Goal: Information Seeking & Learning: Learn about a topic

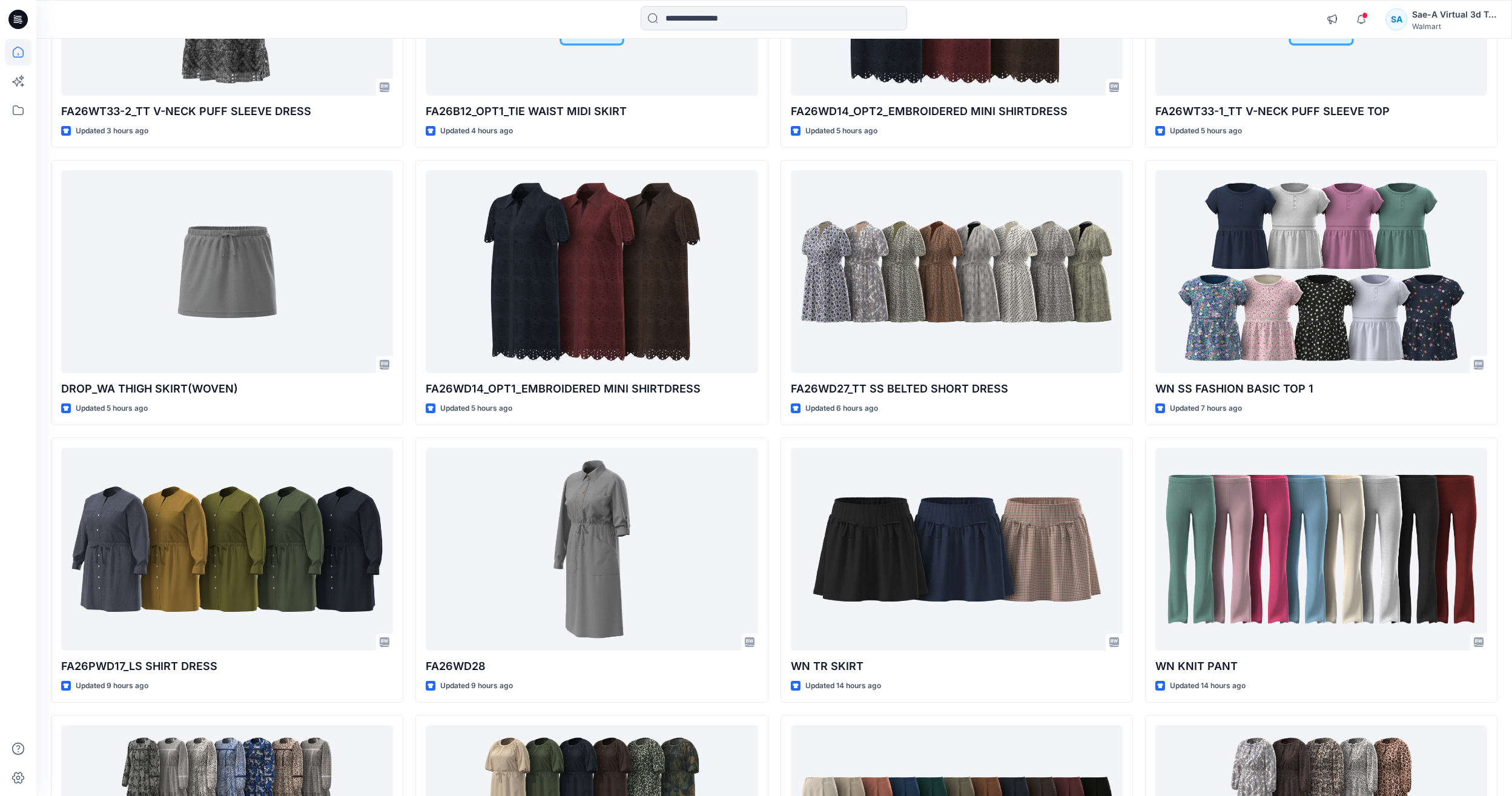
scroll to position [848, 0]
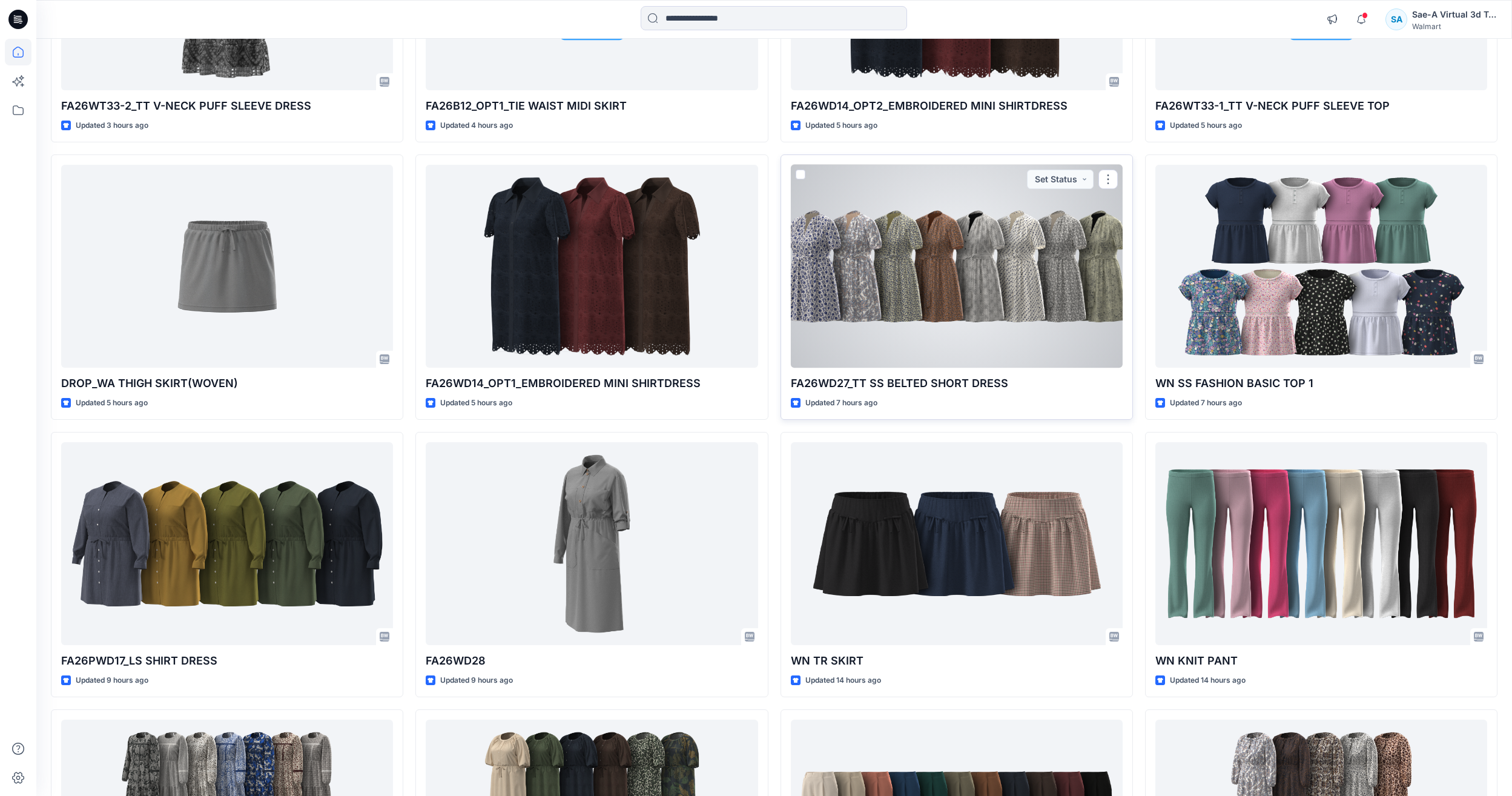
click at [912, 255] on div at bounding box center [956, 267] width 332 height 203
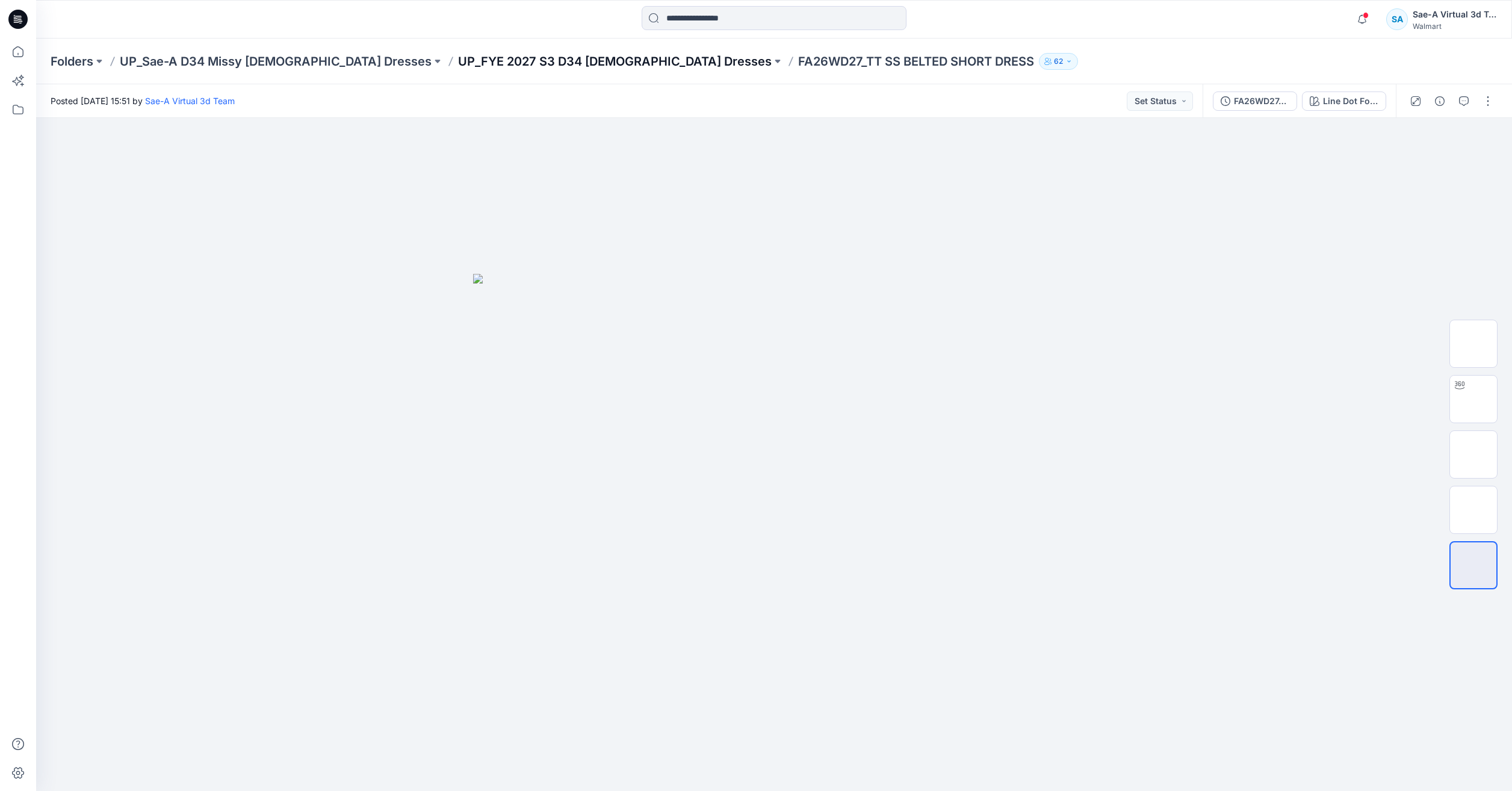
click at [489, 64] on p "UP_FYE 2027 S3 D34 [DEMOGRAPHIC_DATA] Dresses" at bounding box center [614, 61] width 314 height 17
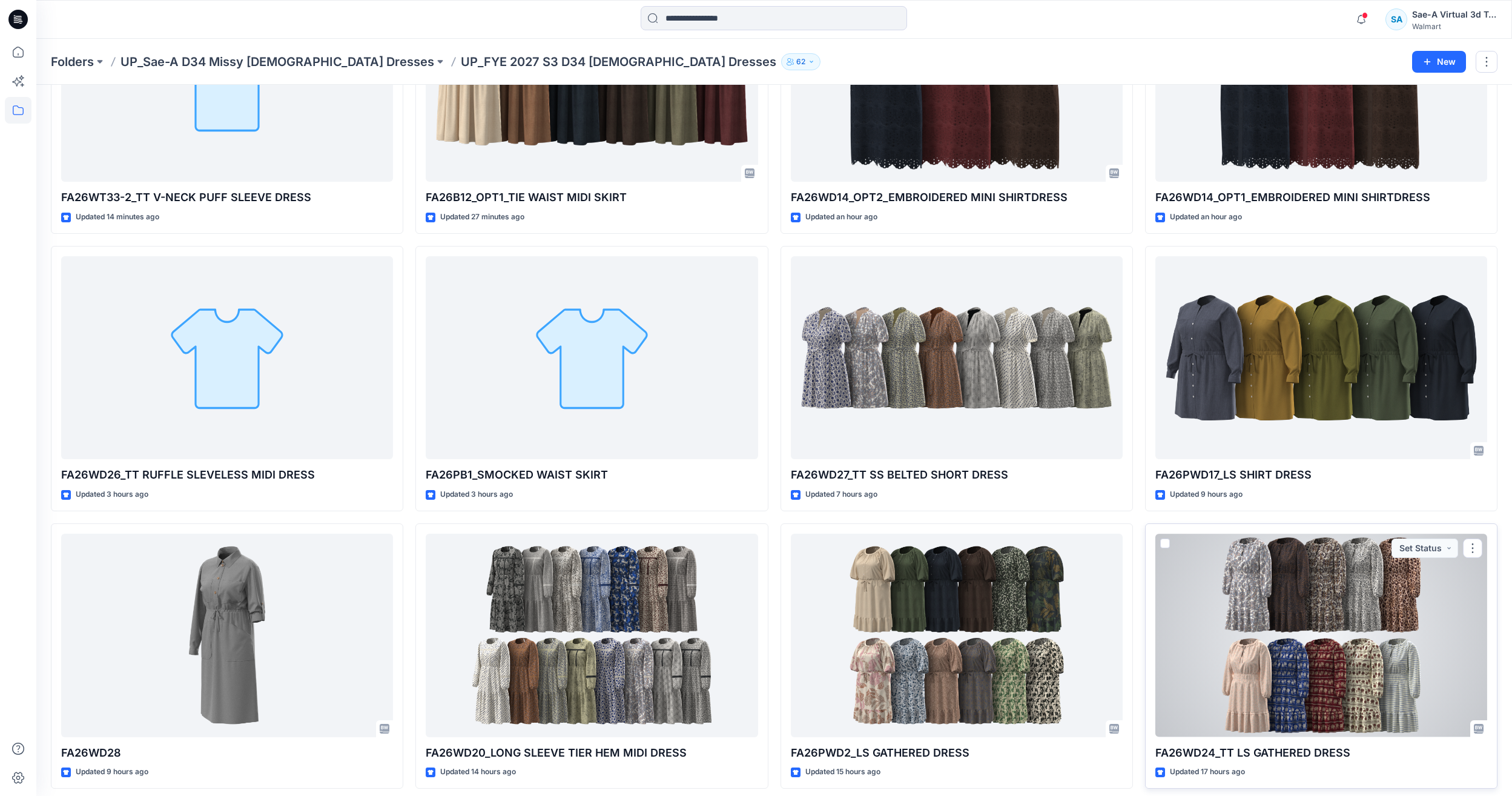
scroll to position [36, 0]
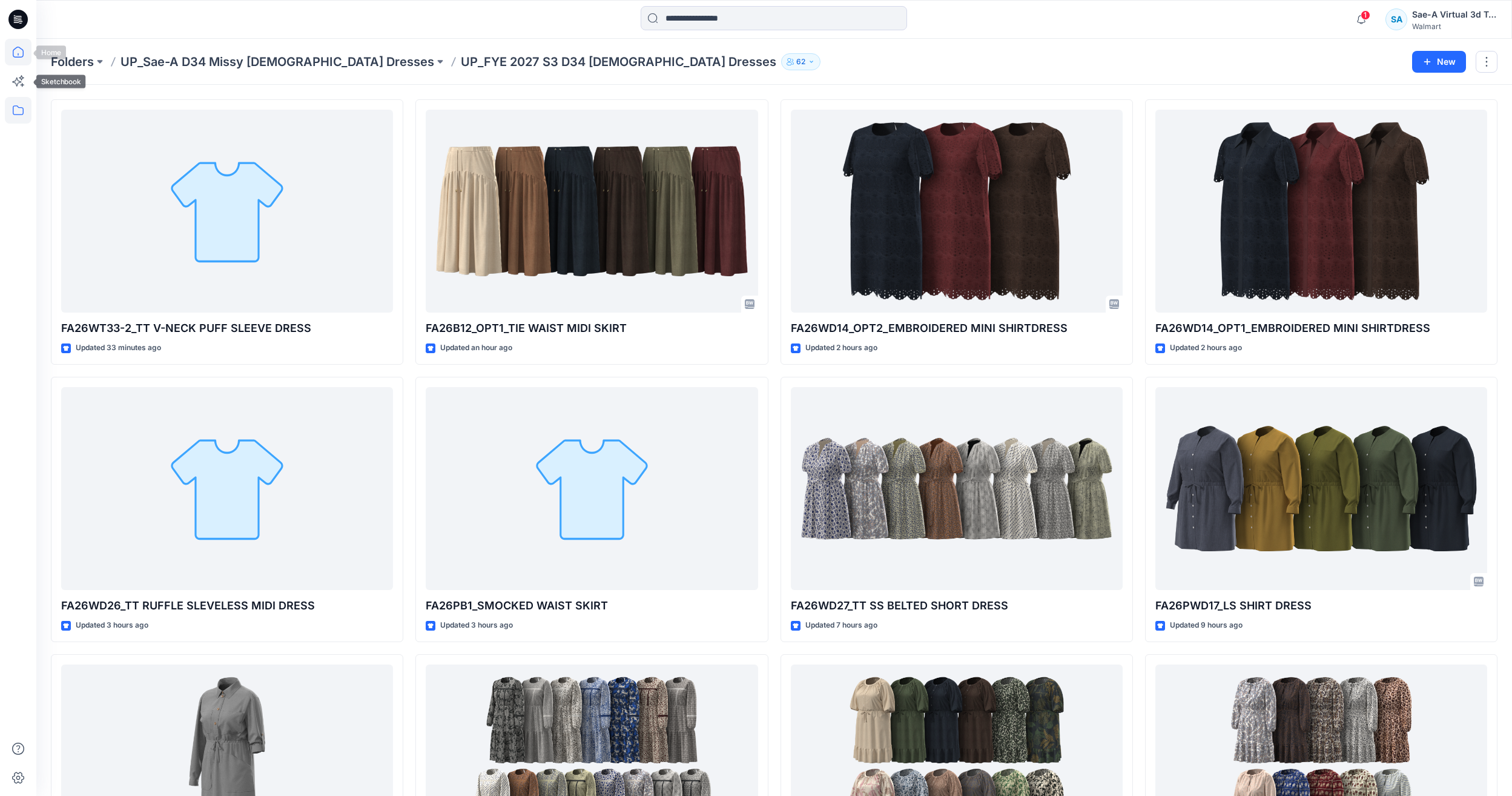
click at [11, 63] on icon at bounding box center [18, 52] width 27 height 27
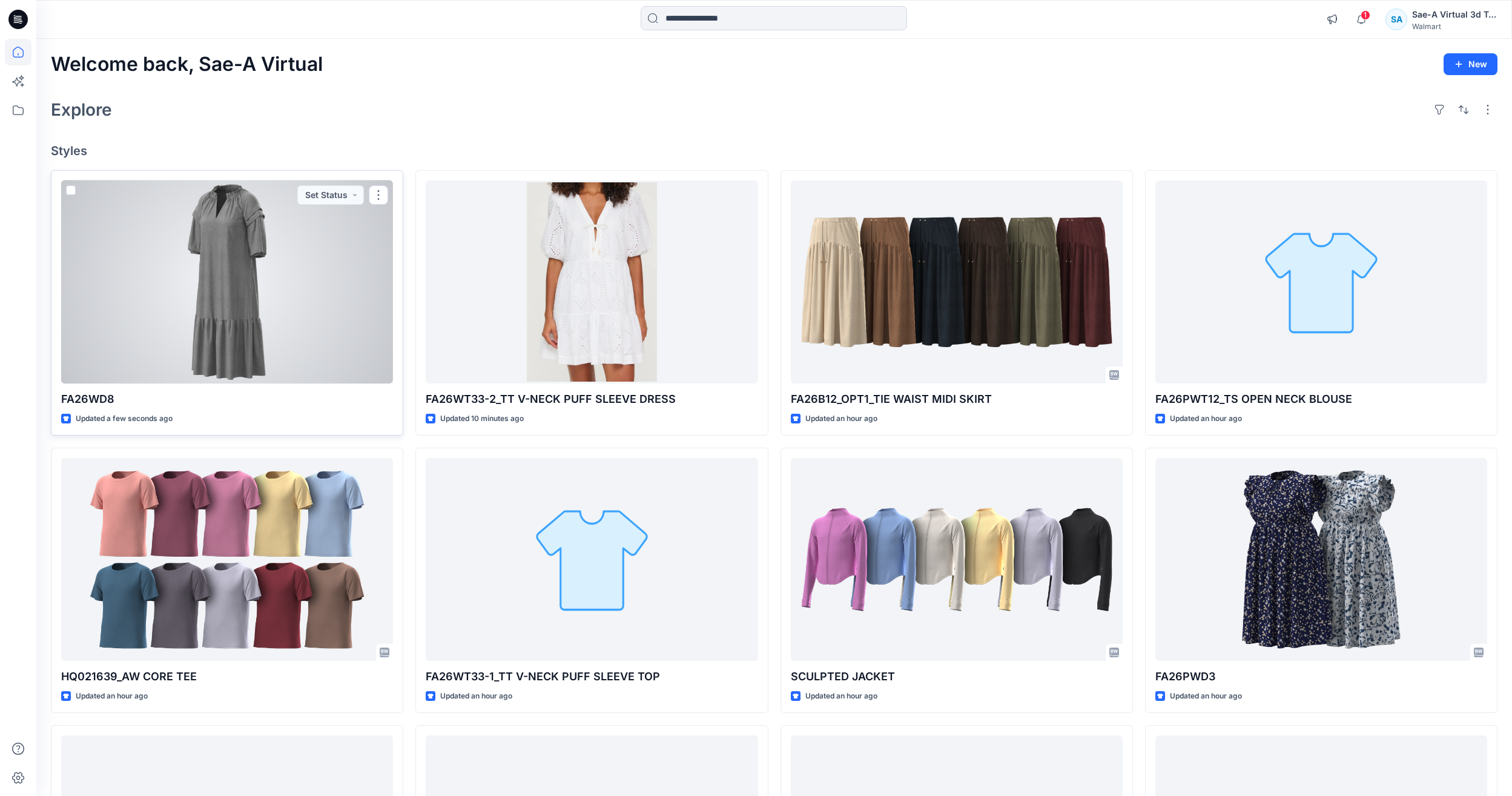
click at [257, 284] on div at bounding box center [227, 282] width 332 height 203
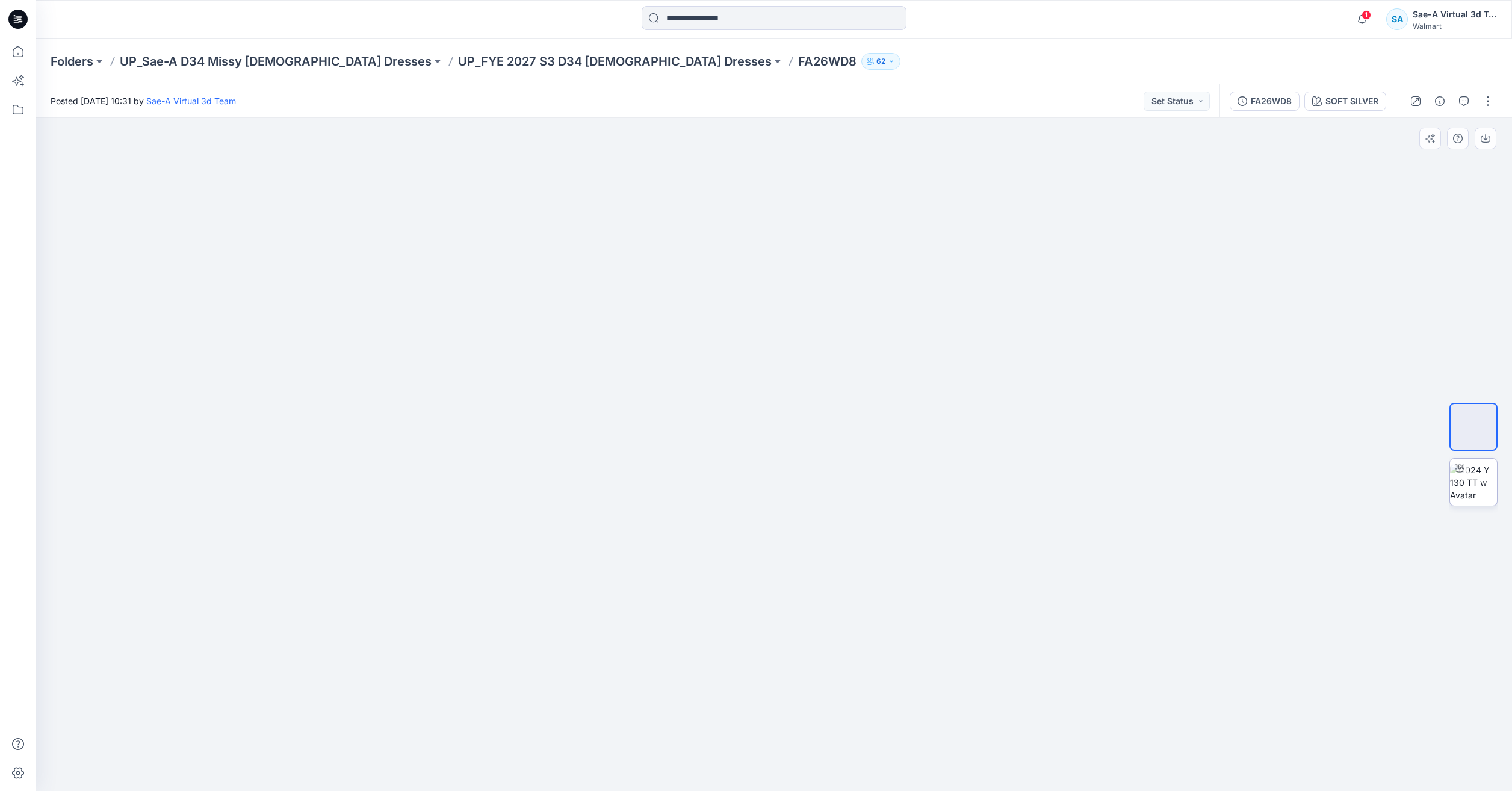
click at [1482, 476] on img at bounding box center [1474, 483] width 47 height 38
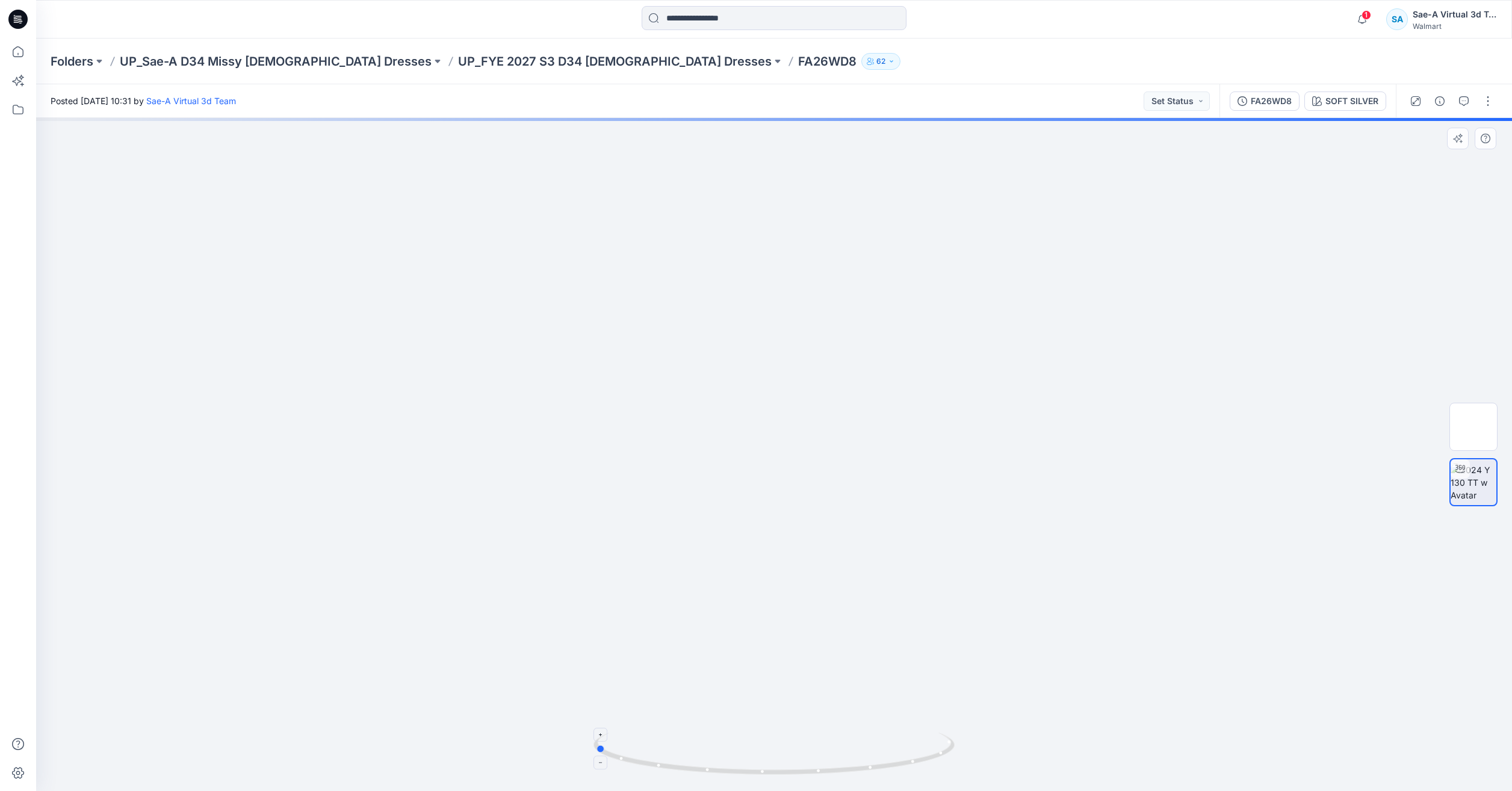
drag, startPoint x: 895, startPoint y: 761, endPoint x: 716, endPoint y: 768, distance: 179.1
click at [716, 768] on icon at bounding box center [775, 755] width 364 height 45
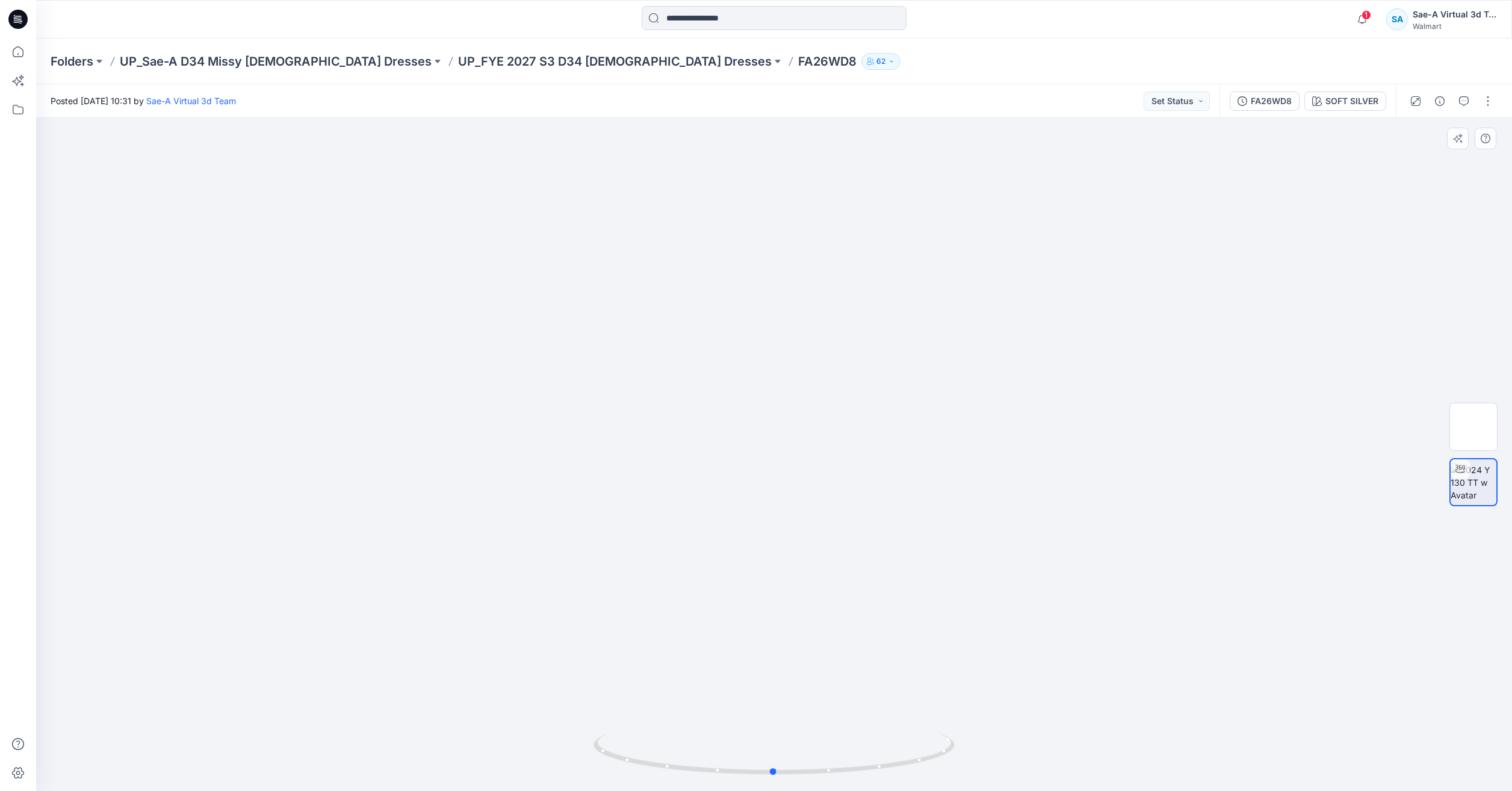
drag, startPoint x: 1000, startPoint y: 751, endPoint x: 1176, endPoint y: 711, distance: 180.5
click at [1088, 732] on div at bounding box center [774, 454] width 1476 height 673
drag, startPoint x: 807, startPoint y: 349, endPoint x: 779, endPoint y: 377, distance: 39.6
click at [807, 349] on div at bounding box center [774, 454] width 1476 height 673
drag, startPoint x: 947, startPoint y: 754, endPoint x: 645, endPoint y: 735, distance: 302.6
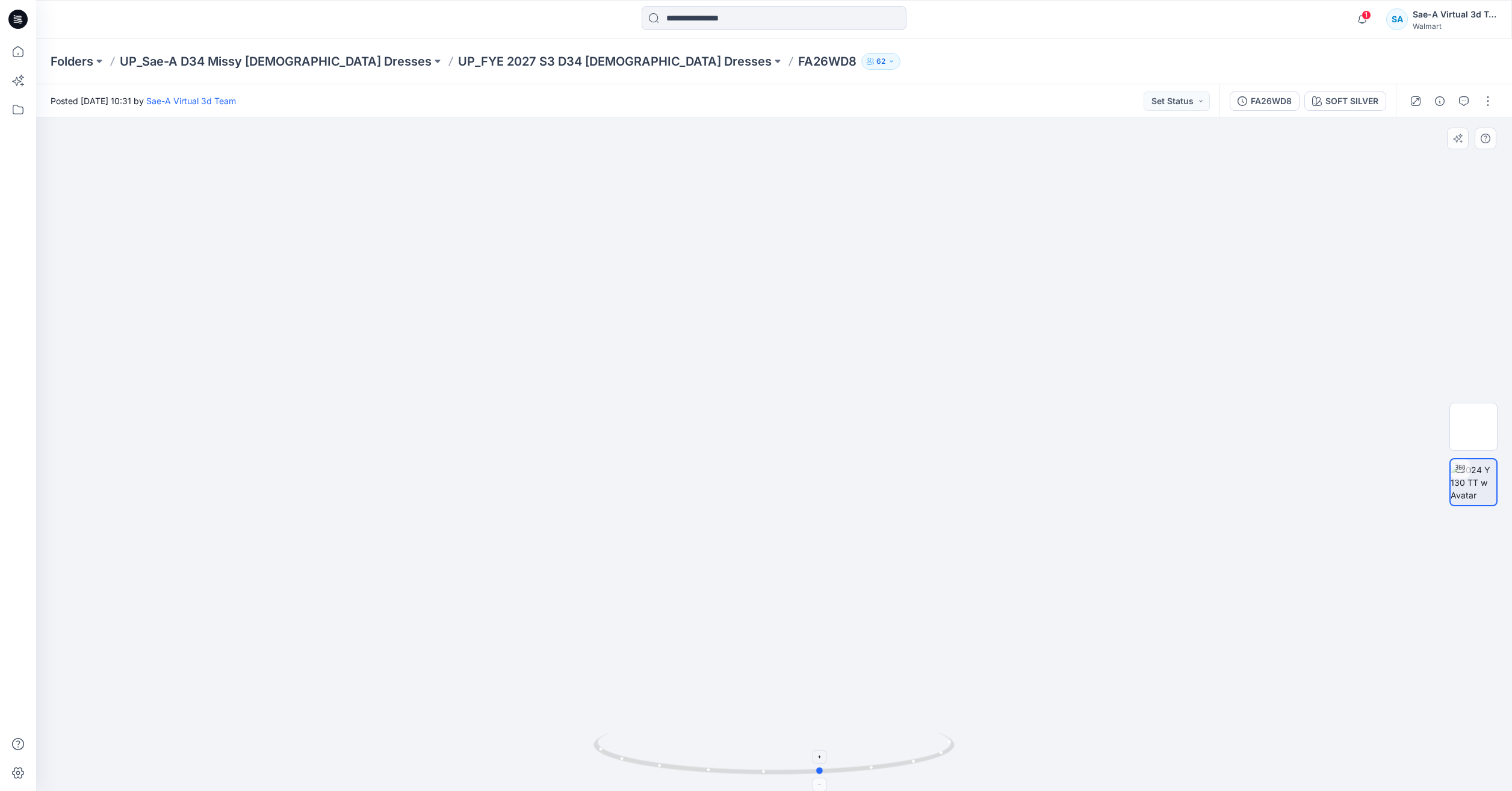
click at [645, 735] on icon at bounding box center [775, 755] width 364 height 45
click at [483, 56] on p "UP_FYE 2027 S3 D34 [DEMOGRAPHIC_DATA] Dresses" at bounding box center [614, 61] width 314 height 17
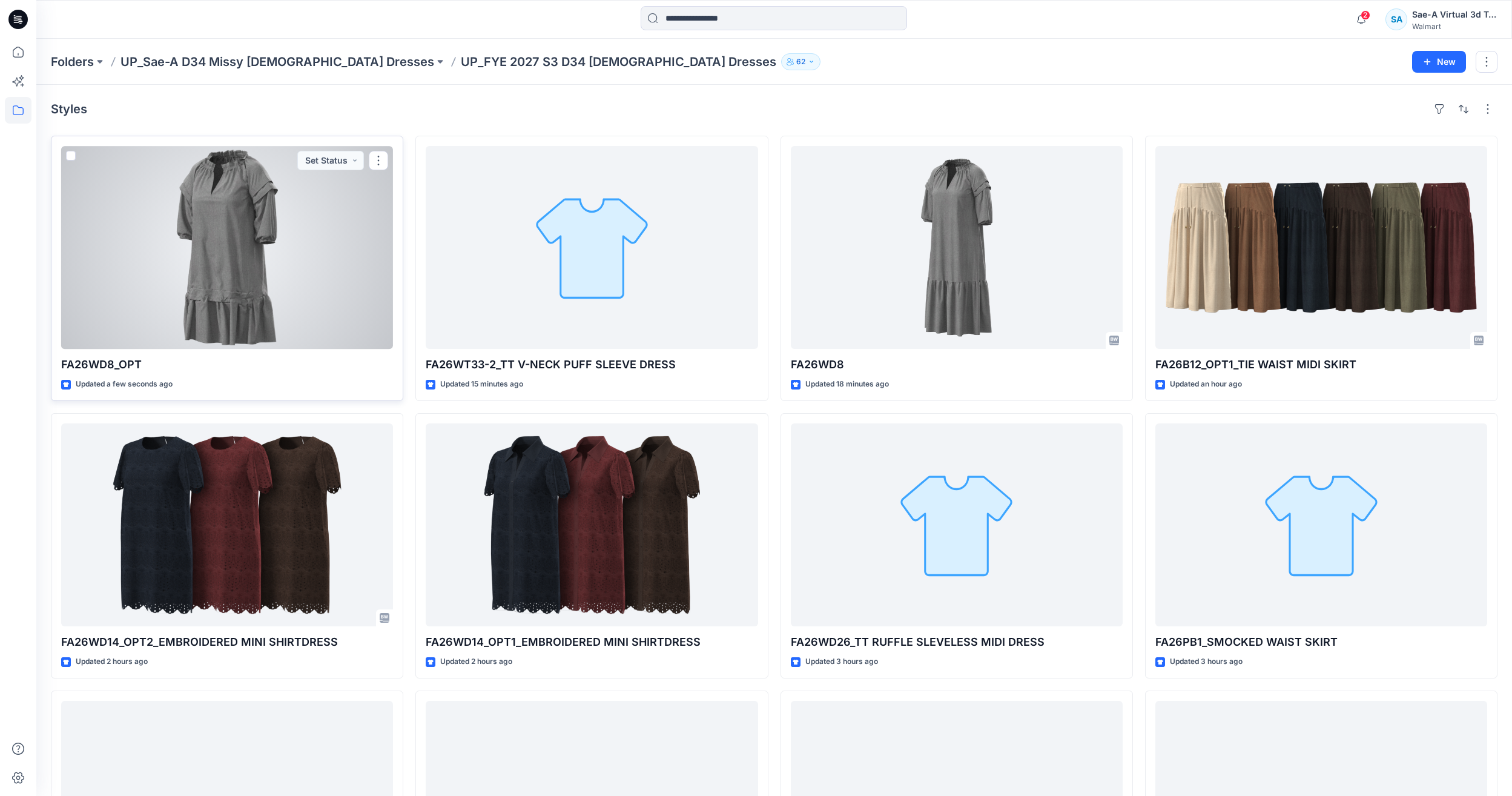
click at [192, 253] on div at bounding box center [227, 248] width 332 height 203
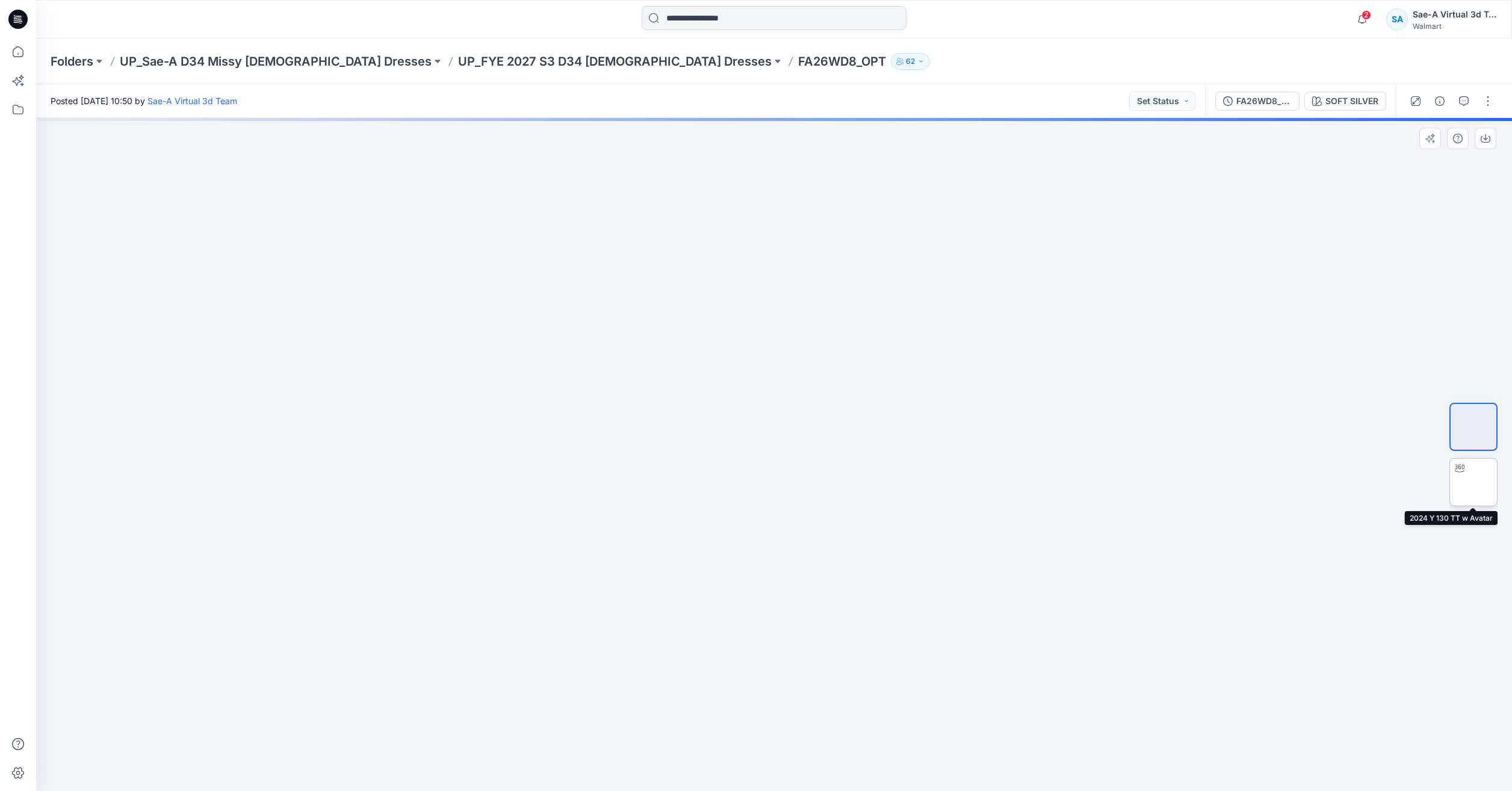
click at [1474, 482] on img at bounding box center [1474, 482] width 0 height 0
